Goal: Task Accomplishment & Management: Manage account settings

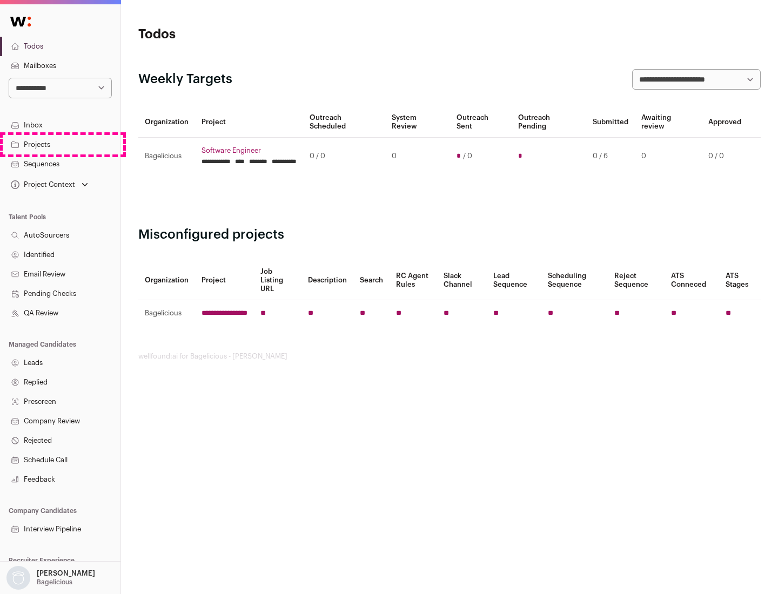
click at [60, 144] on link "Projects" at bounding box center [60, 144] width 120 height 19
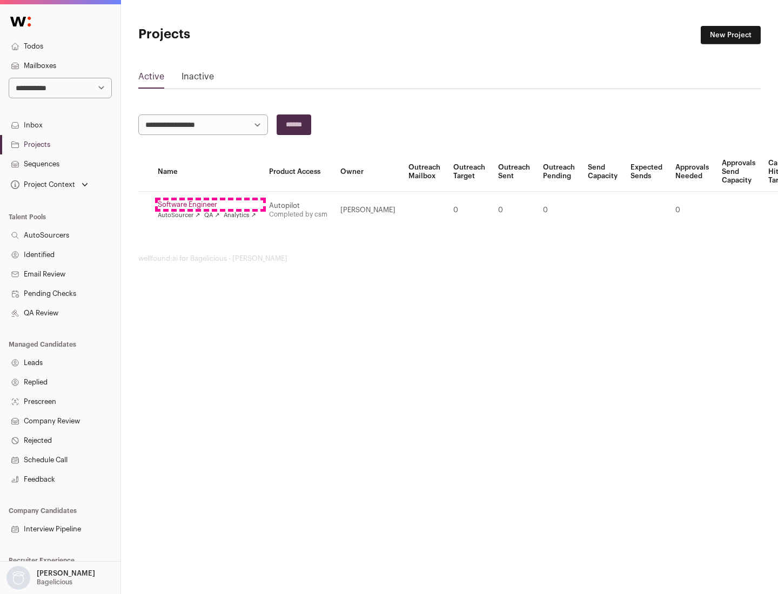
click at [210, 205] on link "Software Engineer" at bounding box center [207, 204] width 98 height 9
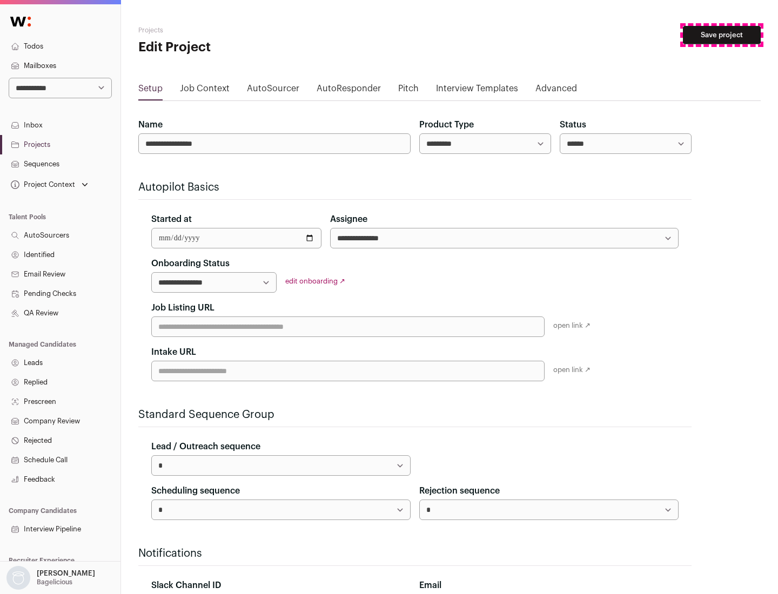
click at [722, 35] on button "Save project" at bounding box center [722, 35] width 78 height 18
